Goal: Information Seeking & Learning: Learn about a topic

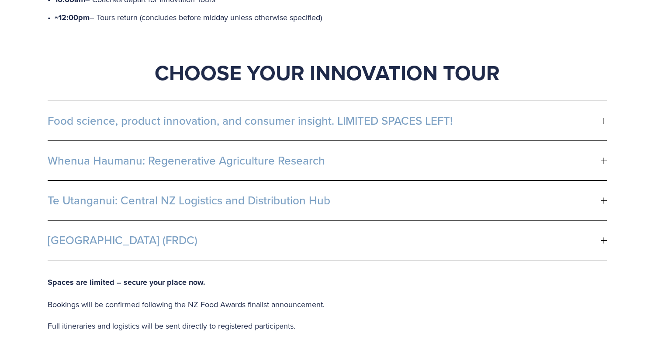
scroll to position [514, 0]
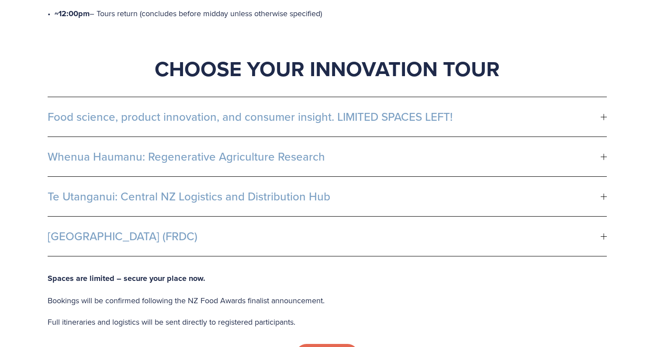
click at [374, 110] on span "Food science, product innovation, and consumer insight. LIMITED SPACES LEFT!" at bounding box center [324, 116] width 553 height 13
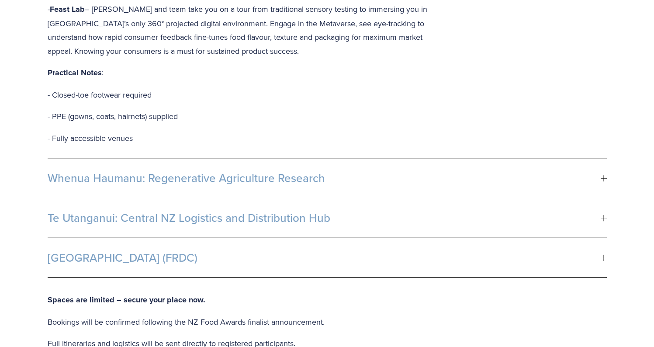
scroll to position [801, 0]
click at [218, 170] on span "Whenua Haumanu: Regenerative Agriculture Research" at bounding box center [324, 176] width 553 height 13
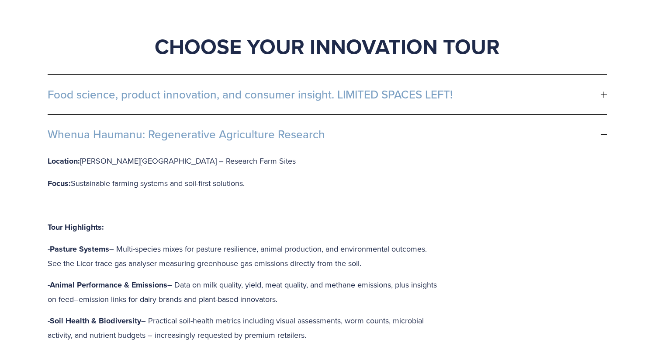
scroll to position [539, 0]
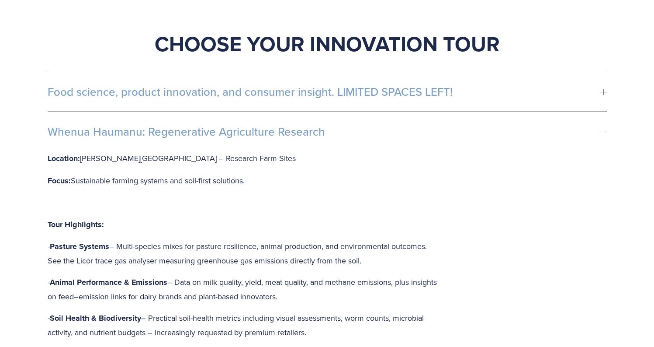
click at [155, 85] on span "Food science, product innovation, and consumer insight. LIMITED SPACES LEFT!" at bounding box center [324, 91] width 553 height 13
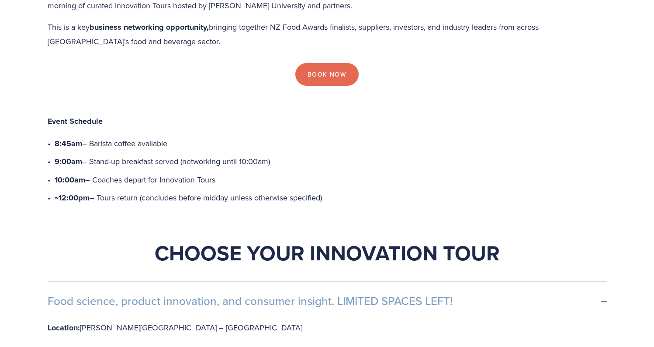
scroll to position [336, 0]
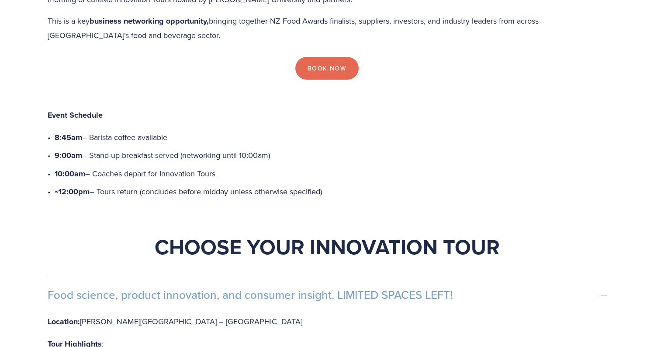
drag, startPoint x: 219, startPoint y: 134, endPoint x: 56, endPoint y: 97, distance: 166.8
click at [56, 130] on ul "8:45am – Barista coffee available 9:00am – Stand-up breakfast served (networkin…" at bounding box center [331, 164] width 552 height 69
click at [56, 132] on strong "8:45am" at bounding box center [69, 137] width 28 height 11
drag, startPoint x: 69, startPoint y: 98, endPoint x: 220, endPoint y: 129, distance: 153.9
click at [220, 130] on ul "8:45am – Barista coffee available 9:00am – Stand-up breakfast served (networkin…" at bounding box center [331, 164] width 552 height 69
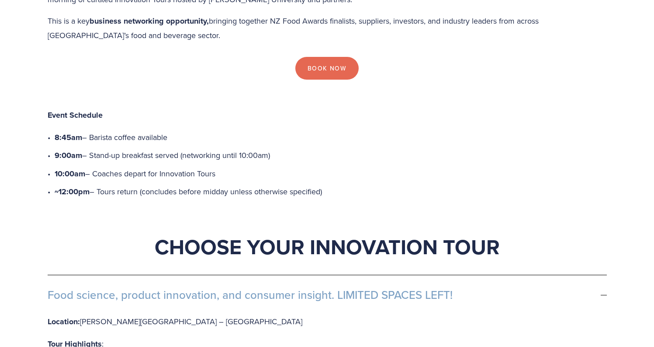
click at [220, 167] on p "10:00am – Coaches depart for Innovation Tours" at bounding box center [331, 174] width 552 height 14
drag, startPoint x: 219, startPoint y: 132, endPoint x: 48, endPoint y: 93, distance: 175.8
click at [55, 130] on ul "8:45am – Barista coffee available 9:00am – Stand-up breakfast served (networkin…" at bounding box center [331, 164] width 552 height 69
click at [55, 132] on strong "8:45am" at bounding box center [69, 137] width 28 height 11
drag, startPoint x: 54, startPoint y: 96, endPoint x: 219, endPoint y: 129, distance: 168.9
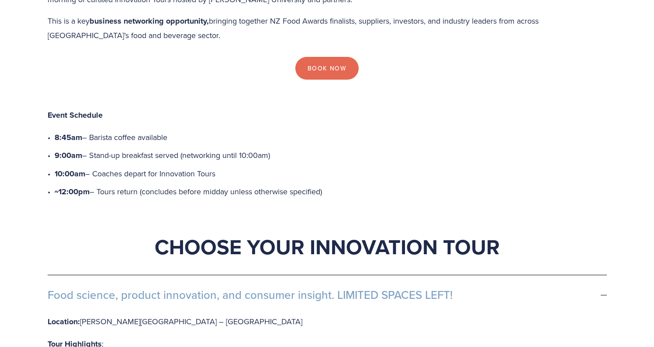
click at [219, 130] on ul "8:45am – Barista coffee available 9:00am – Stand-up breakfast served (networkin…" at bounding box center [331, 164] width 552 height 69
drag, startPoint x: 219, startPoint y: 129, endPoint x: 222, endPoint y: 167, distance: 38.1
click at [219, 167] on p "10:00am – Coaches depart for Innovation Tours" at bounding box center [331, 174] width 552 height 14
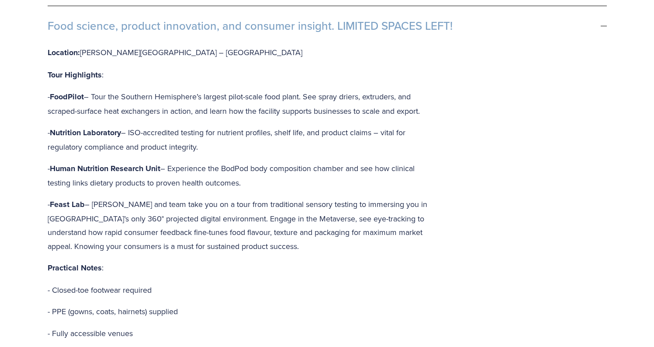
scroll to position [606, 0]
